Goal: Task Accomplishment & Management: Complete application form

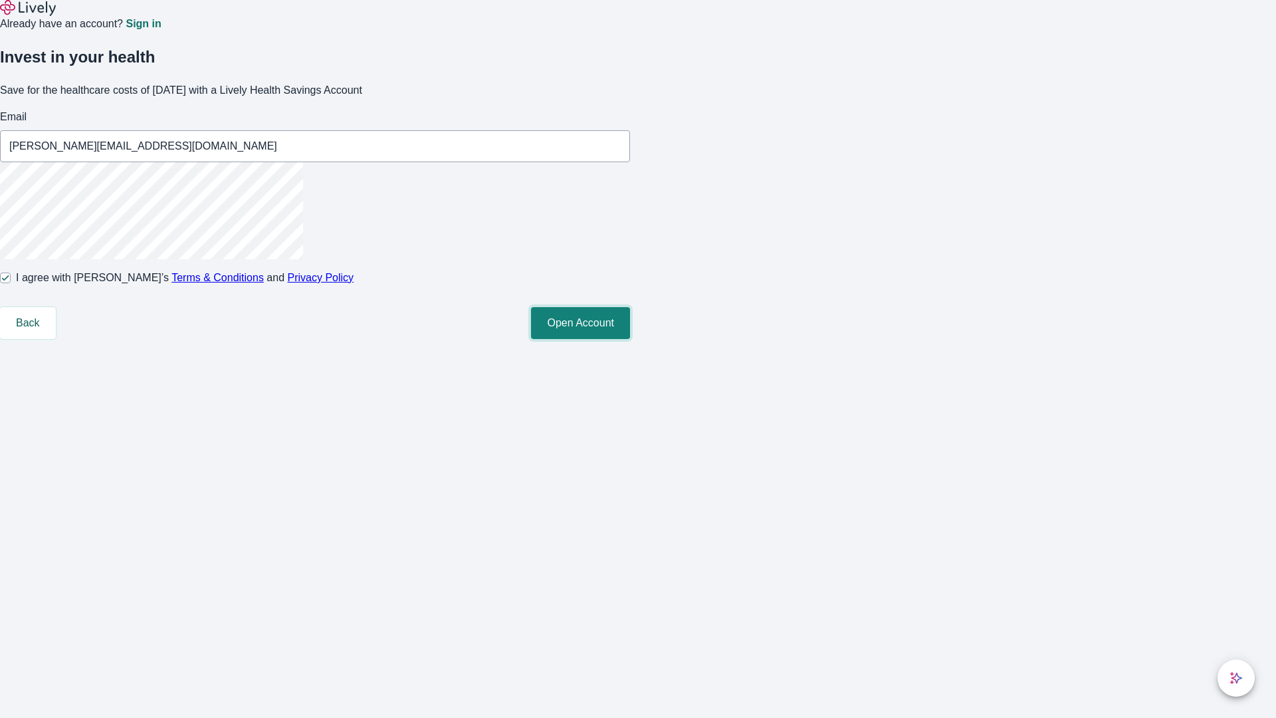
click at [630, 339] on button "Open Account" at bounding box center [580, 323] width 99 height 32
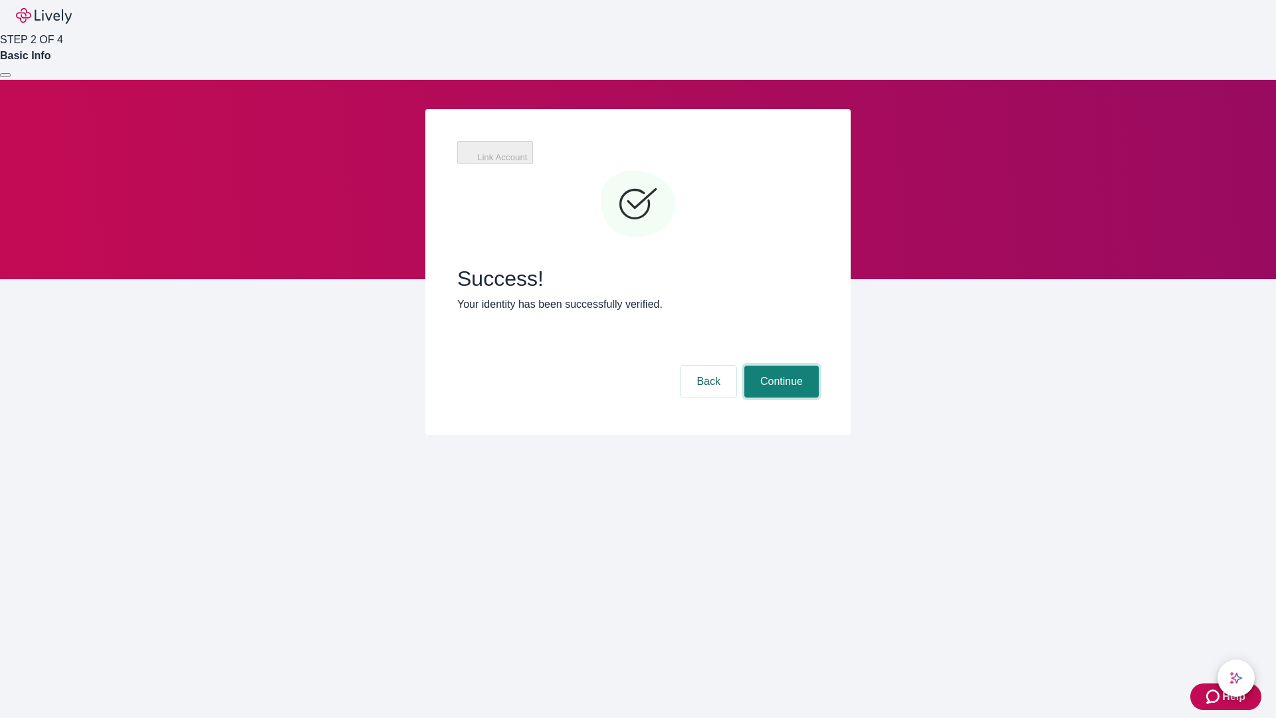
click at [779, 365] on button "Continue" at bounding box center [781, 381] width 74 height 32
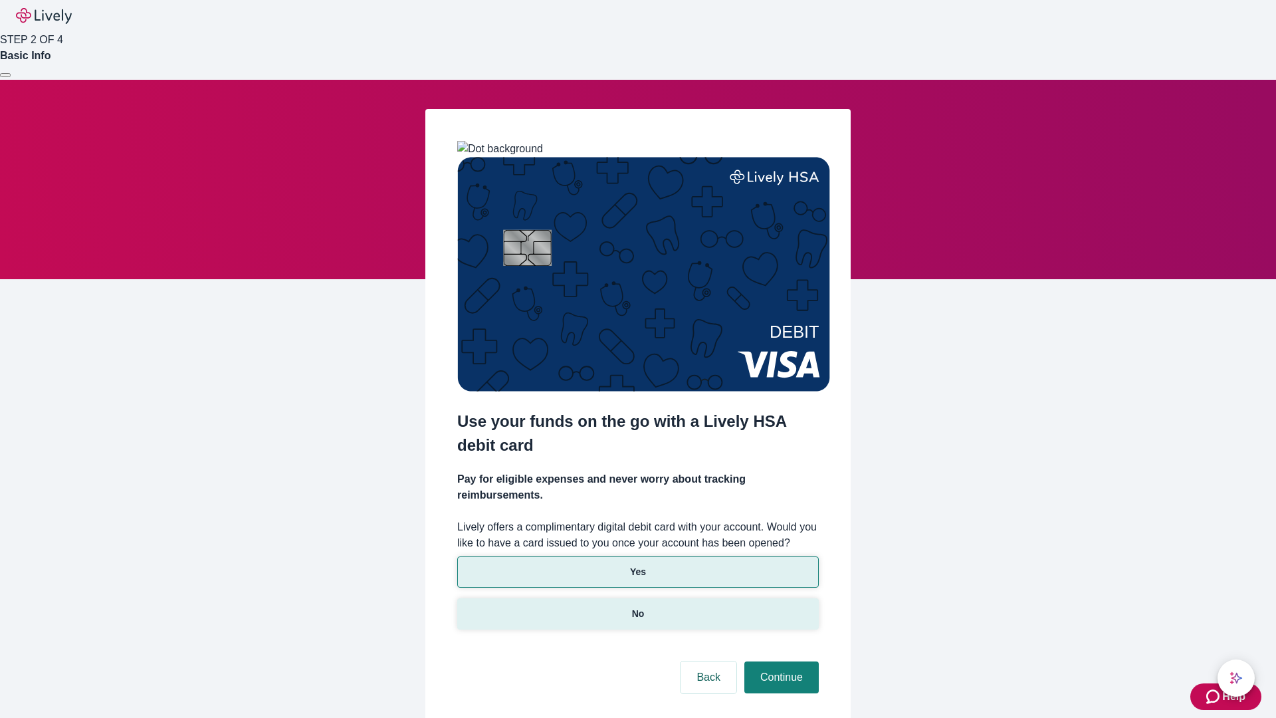
click at [637, 607] on p "No" at bounding box center [638, 614] width 13 height 14
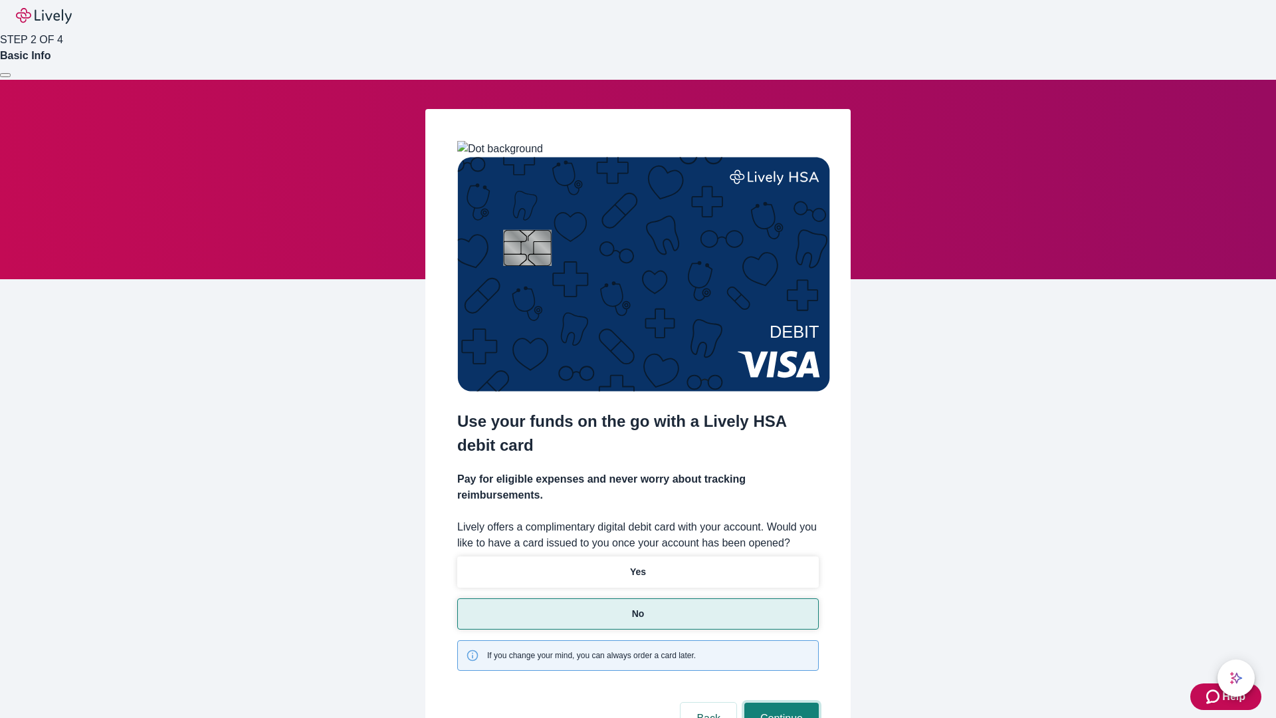
click at [779, 702] on button "Continue" at bounding box center [781, 718] width 74 height 32
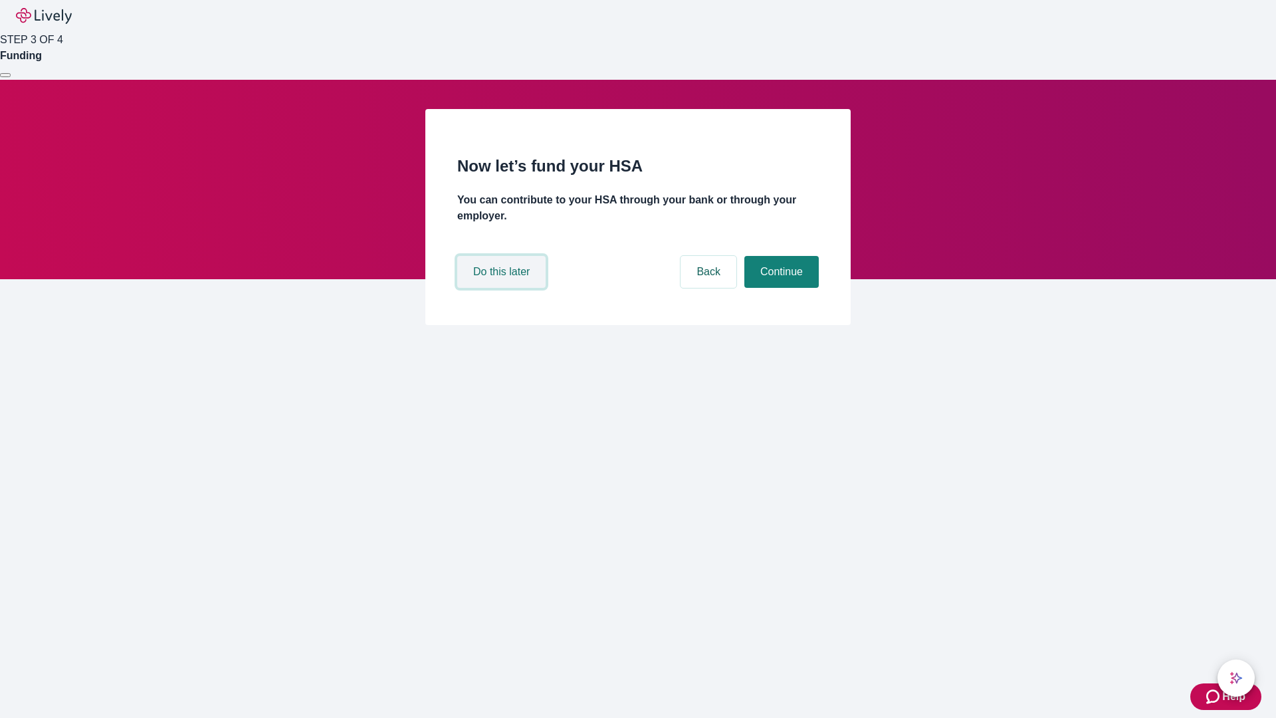
click at [503, 288] on button "Do this later" at bounding box center [501, 272] width 88 height 32
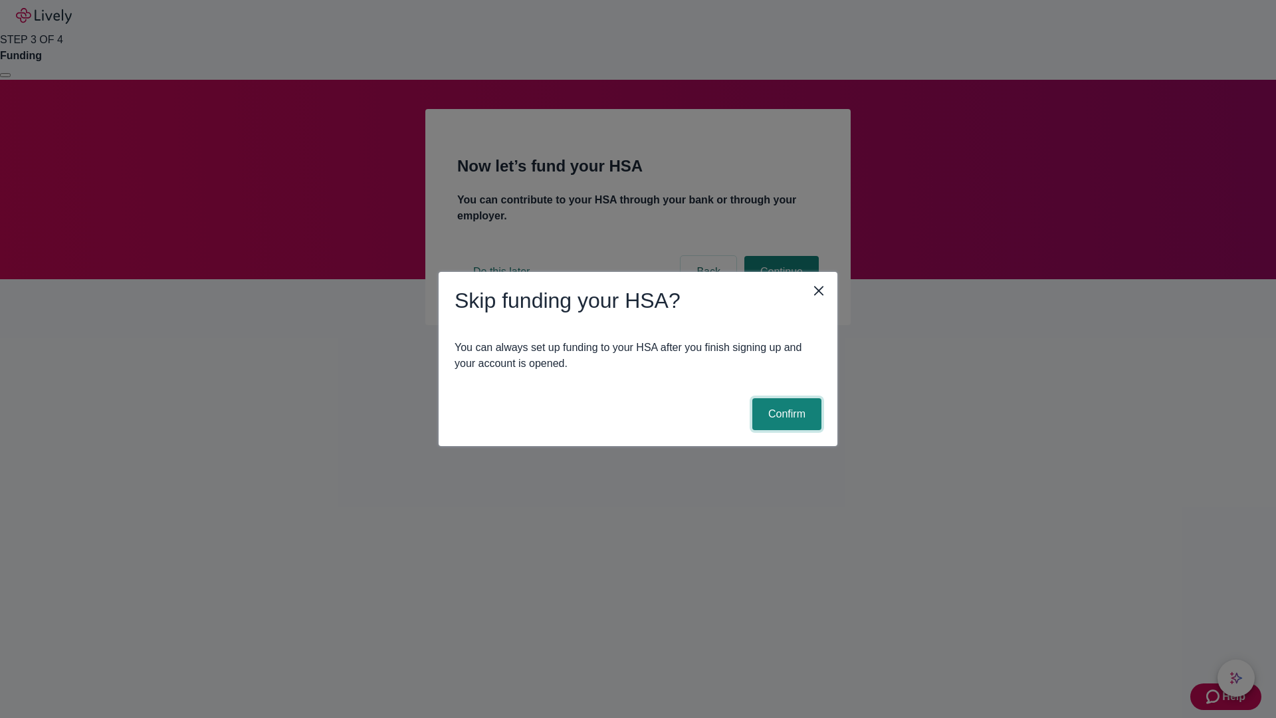
click at [785, 414] on button "Confirm" at bounding box center [786, 414] width 69 height 32
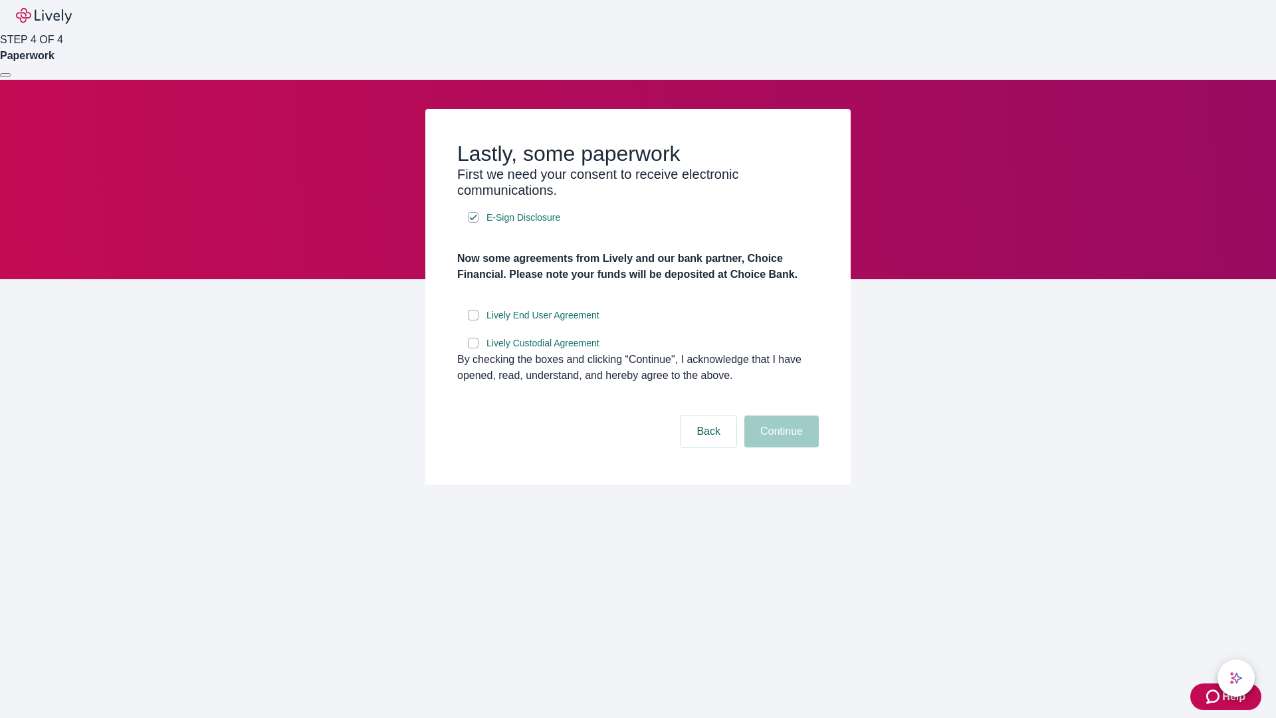
click at [473, 320] on input "Lively End User Agreement" at bounding box center [473, 315] width 11 height 11
checkbox input "true"
click at [473, 348] on input "Lively Custodial Agreement" at bounding box center [473, 343] width 11 height 11
checkbox input "true"
click at [779, 447] on button "Continue" at bounding box center [781, 431] width 74 height 32
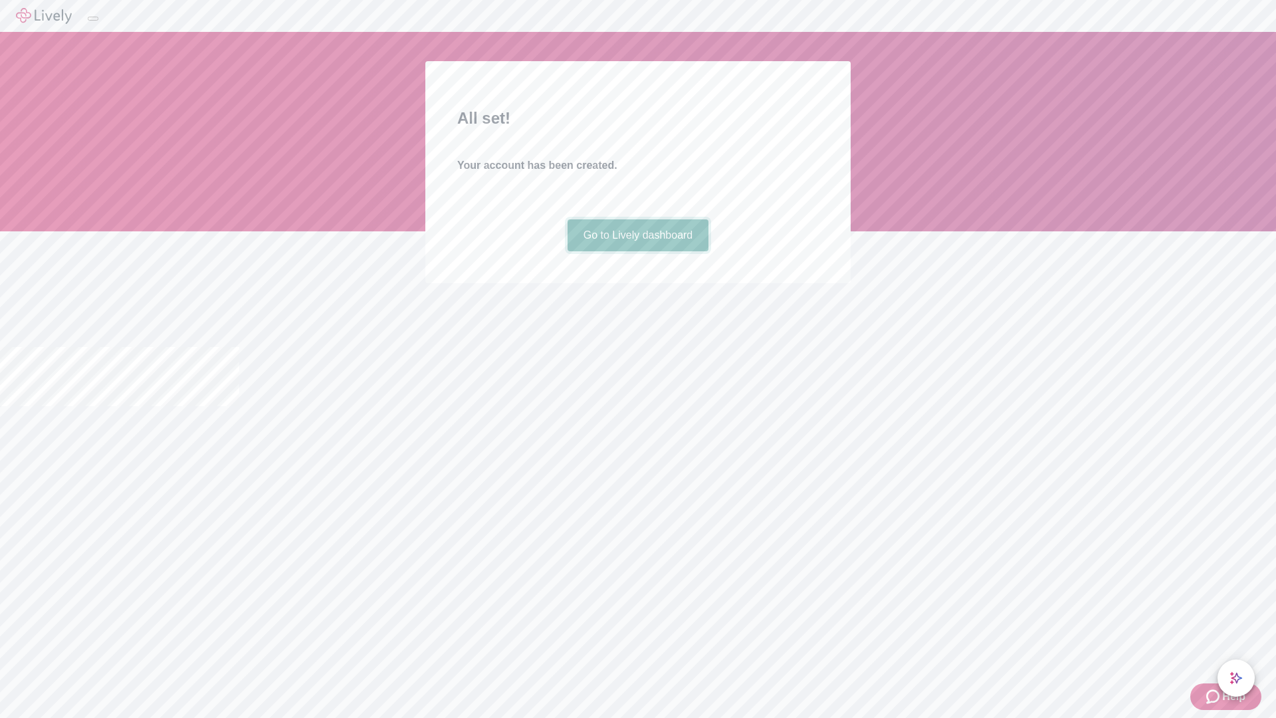
click at [637, 251] on link "Go to Lively dashboard" at bounding box center [638, 235] width 142 height 32
